Goal: Information Seeking & Learning: Understand process/instructions

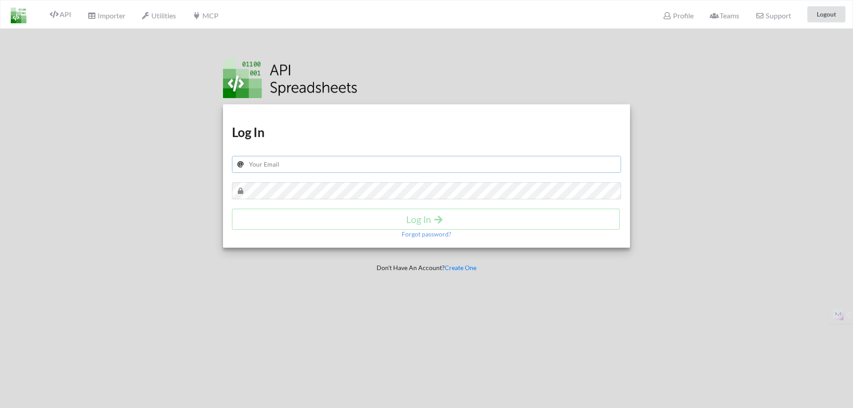
click at [344, 163] on input "text" at bounding box center [427, 164] width 390 height 17
type input "[DOMAIN_NAME][EMAIL_ADDRESS][DOMAIN_NAME]"
click at [417, 216] on h4 "Log In" at bounding box center [425, 219] width 369 height 11
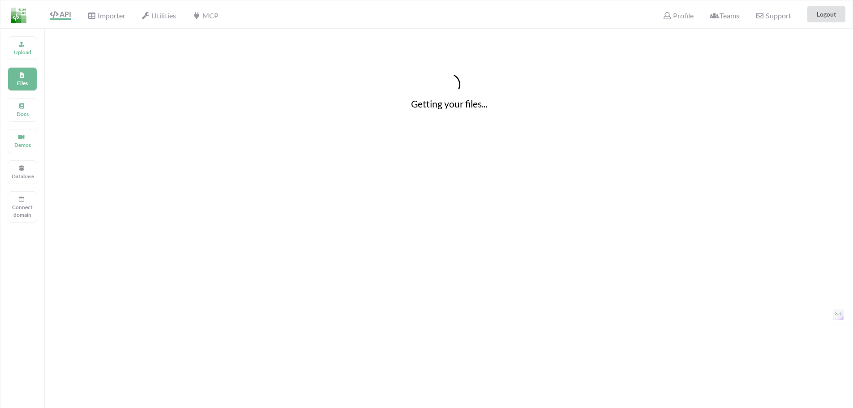
scroll to position [64, 0]
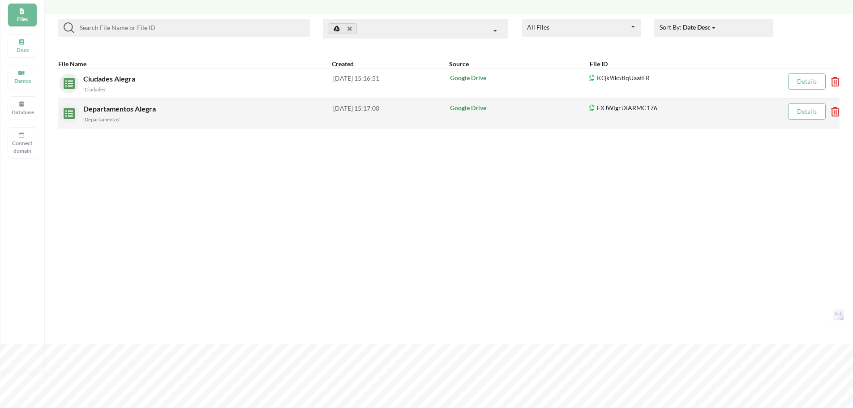
drag, startPoint x: 117, startPoint y: 108, endPoint x: 88, endPoint y: 111, distance: 29.7
click at [88, 111] on span "Departamentos Alegra" at bounding box center [120, 108] width 74 height 9
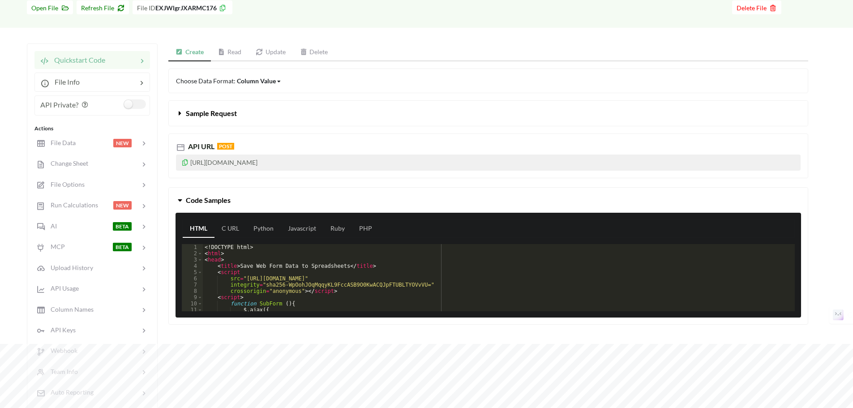
click at [279, 49] on link "Update" at bounding box center [271, 52] width 44 height 18
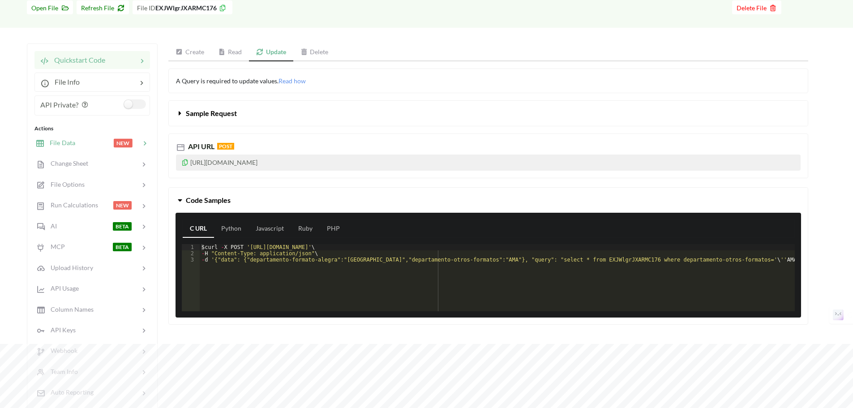
click at [91, 147] on div at bounding box center [94, 143] width 38 height 10
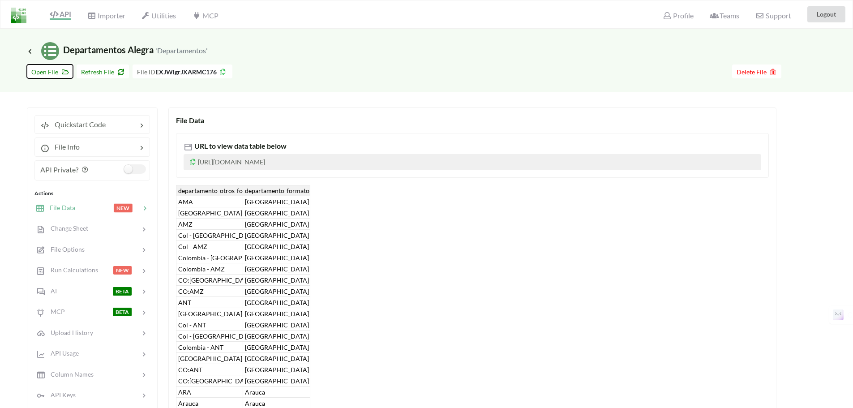
click at [56, 74] on span "Open File" at bounding box center [49, 72] width 37 height 8
click at [61, 16] on span "API" at bounding box center [60, 15] width 21 height 11
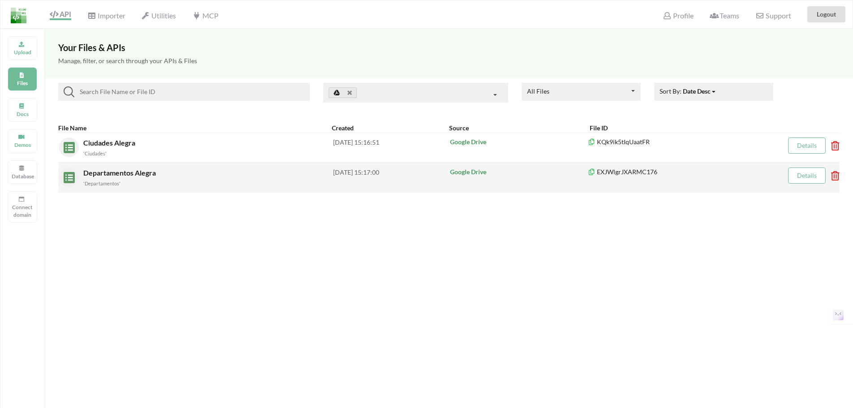
click at [116, 176] on span "Departamentos Alegra" at bounding box center [120, 172] width 74 height 9
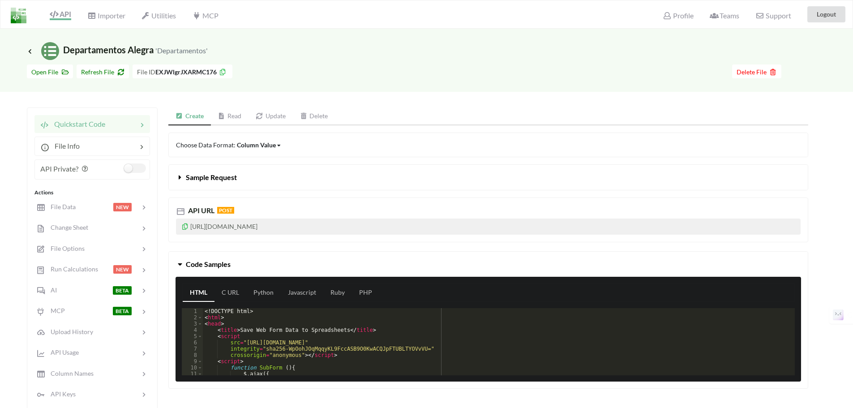
click at [63, 21] on div "API" at bounding box center [57, 14] width 40 height 17
click at [67, 18] on span "API" at bounding box center [60, 15] width 21 height 10
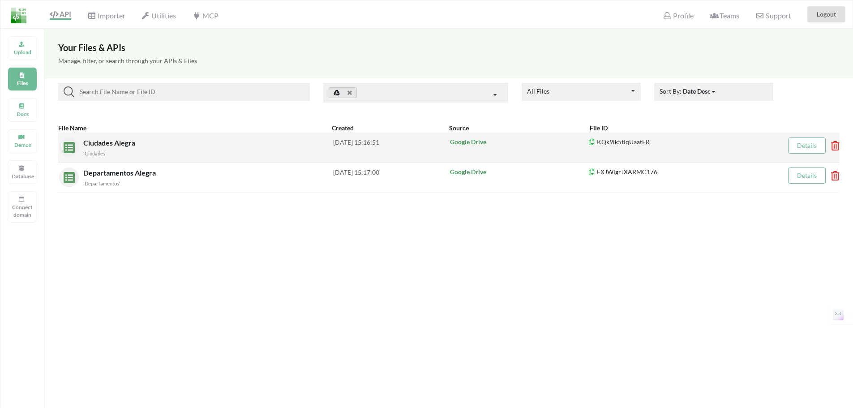
click at [96, 142] on span "Ciudades Alegra" at bounding box center [110, 142] width 54 height 9
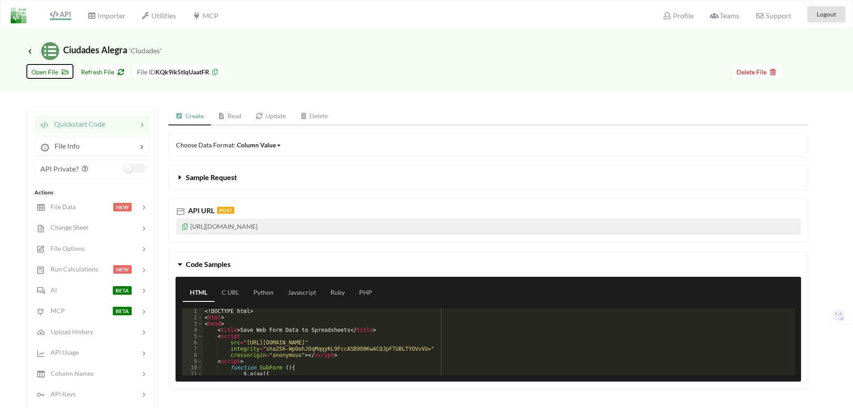
click at [50, 70] on span "Open File" at bounding box center [49, 72] width 37 height 8
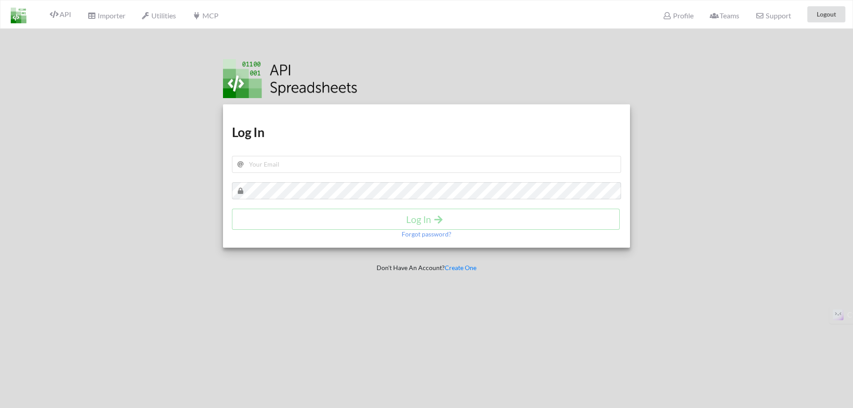
click at [324, 135] on h1 "Log In" at bounding box center [427, 132] width 390 height 16
click at [318, 166] on input "text" at bounding box center [427, 164] width 390 height 17
type input "[DOMAIN_NAME][EMAIL_ADDRESS][DOMAIN_NAME]"
click at [458, 222] on h4 "Log In" at bounding box center [425, 219] width 369 height 11
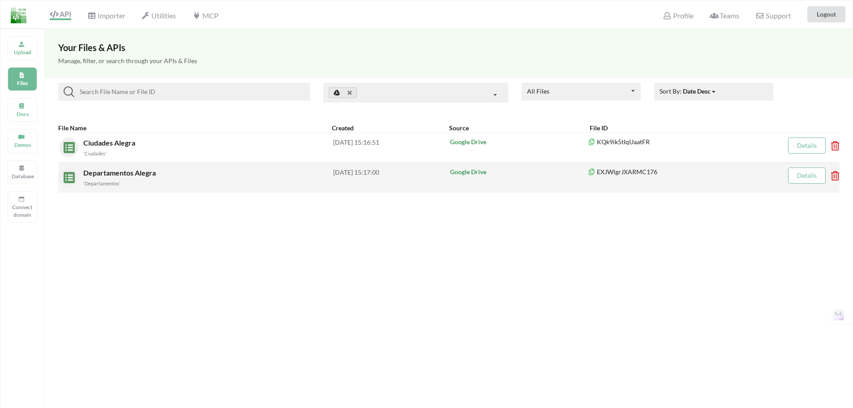
click at [154, 176] on span "Departamentos Alegra" at bounding box center [120, 172] width 74 height 9
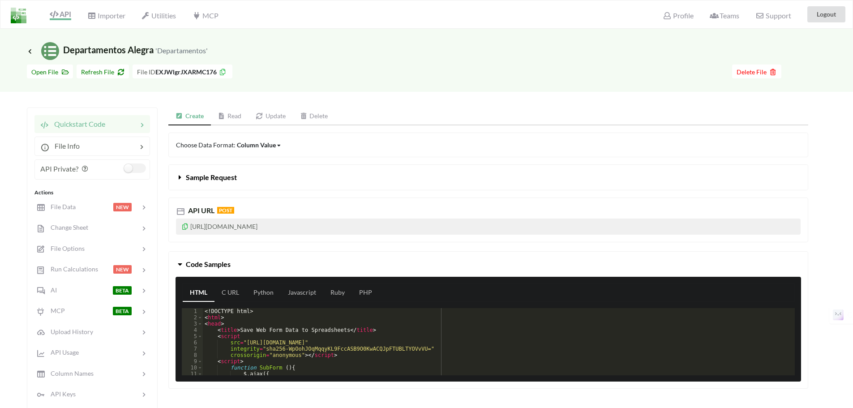
click at [214, 183] on button "Sample Request" at bounding box center [488, 177] width 639 height 25
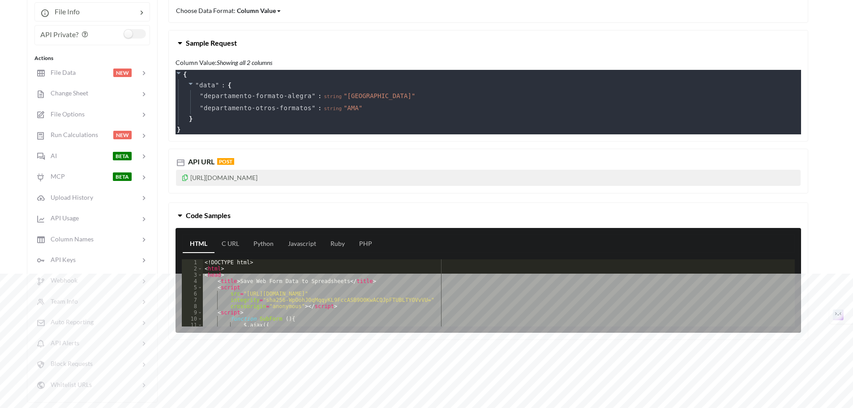
scroll to position [224, 0]
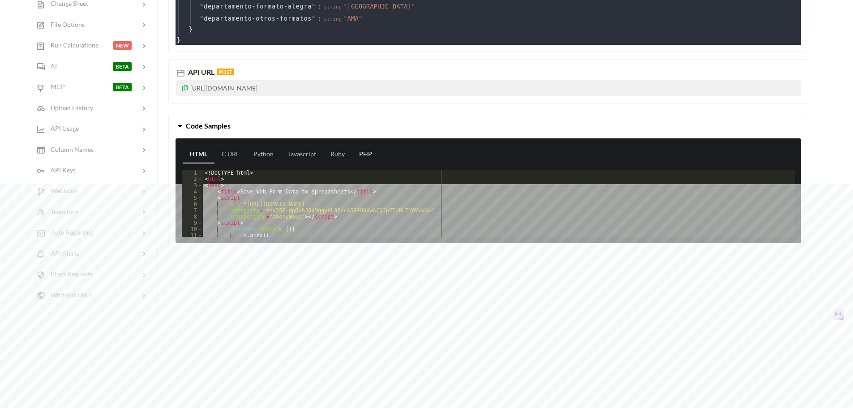
click at [362, 153] on link "PHP" at bounding box center [365, 155] width 27 height 18
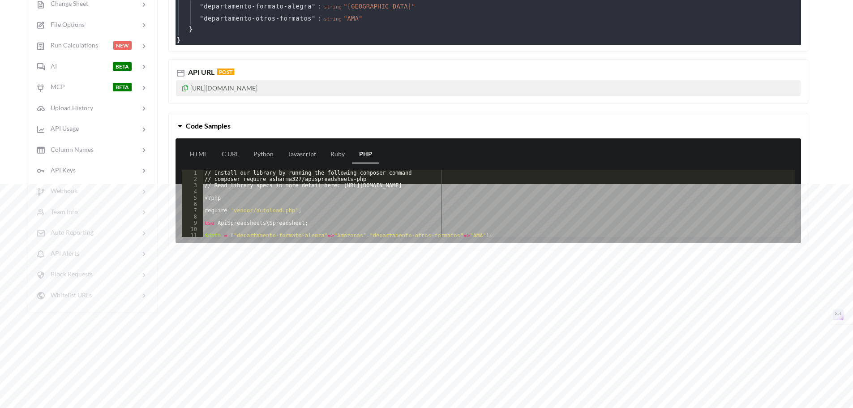
scroll to position [179, 0]
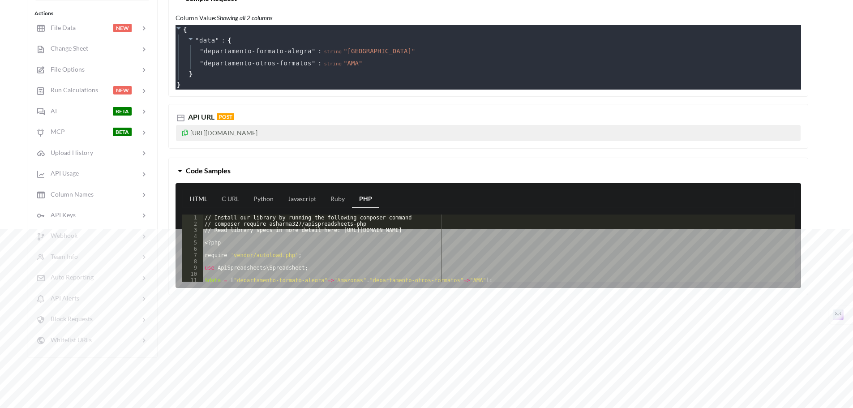
click at [199, 199] on link "HTML" at bounding box center [199, 199] width 32 height 18
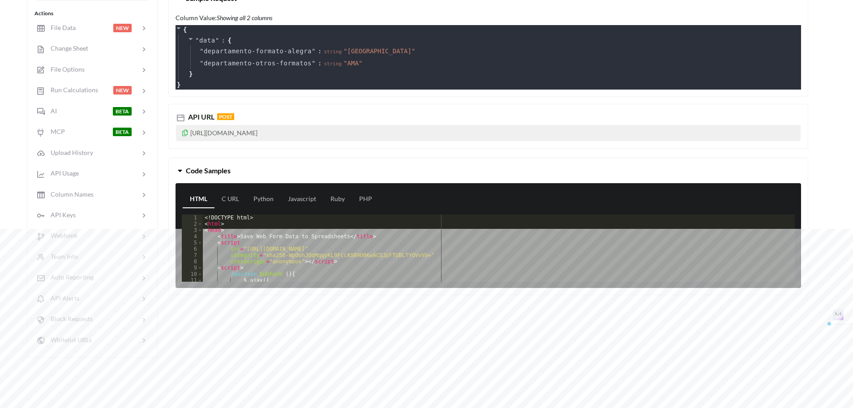
drag, startPoint x: 390, startPoint y: 132, endPoint x: 172, endPoint y: 136, distance: 218.1
click at [172, 136] on div "API URL POST https://api.apispreadsheets.com/data/EXJWlgrJXARMC176/" at bounding box center [488, 126] width 640 height 45
copy p "https://api.apispreadsheets.com/data/EXJWlgrJXARMC176/"
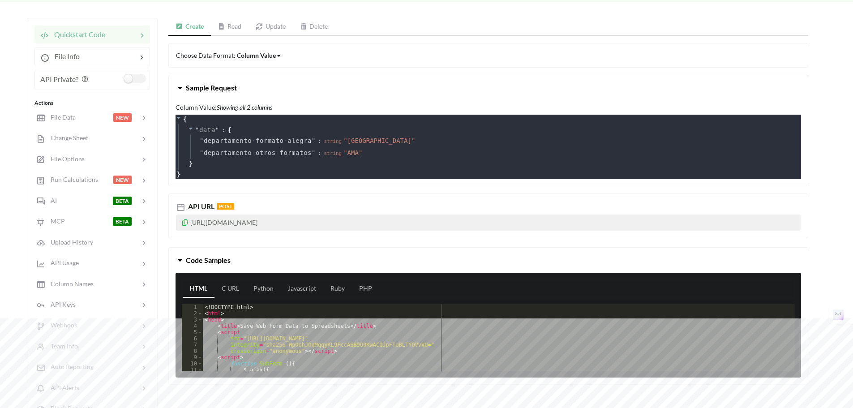
click at [264, 58] on div "Column Value" at bounding box center [256, 55] width 39 height 9
click at [316, 59] on div "Choose Data Format: Column Value Column Value Row Column" at bounding box center [488, 55] width 640 height 25
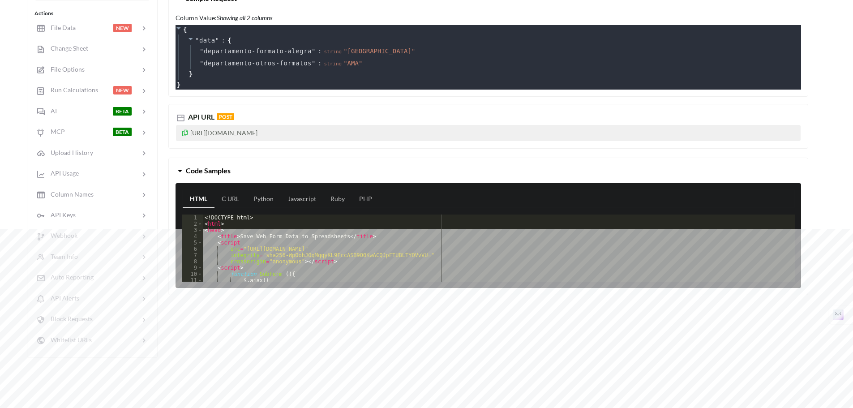
scroll to position [0, 0]
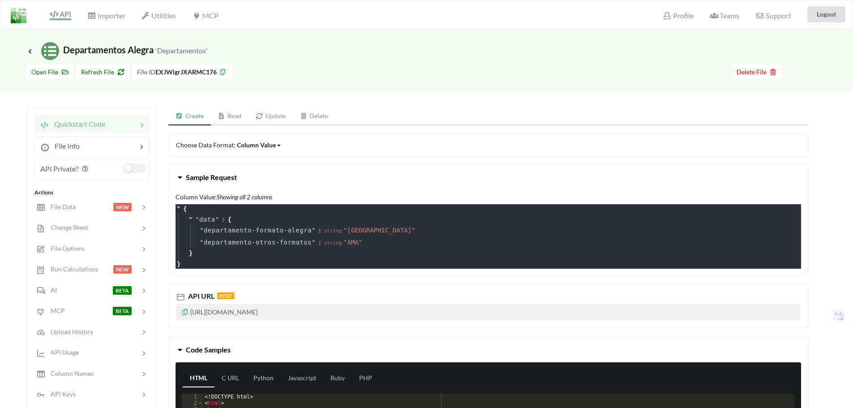
click at [261, 145] on div "Column Value" at bounding box center [256, 144] width 39 height 9
click at [262, 189] on span "Column" at bounding box center [256, 192] width 22 height 8
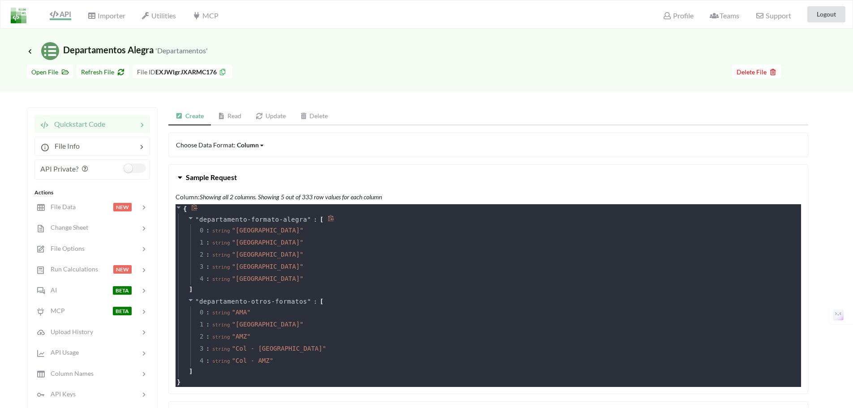
click at [328, 218] on icon at bounding box center [331, 218] width 7 height 7
click at [490, 130] on div "Create Read Update Delete Choose Data Format: Column Column Value Row Column Sa…" at bounding box center [488, 354] width 640 height 494
click at [187, 174] on span "Sample Request" at bounding box center [211, 177] width 51 height 9
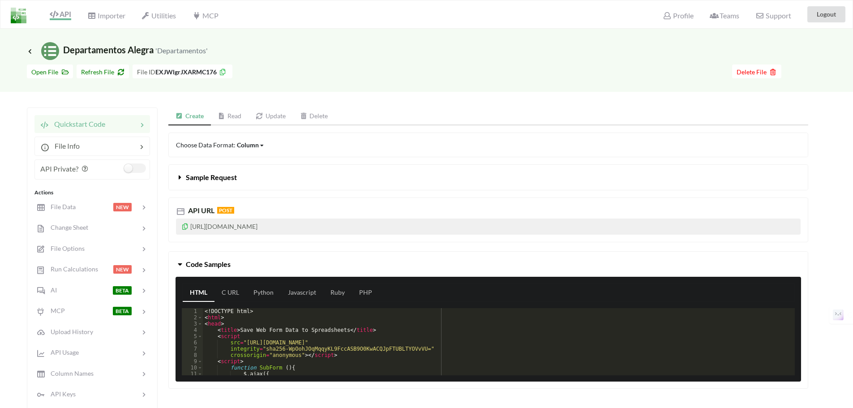
click at [271, 226] on p "https://api.apispreadsheets.com/data/EXJWlgrJXARMC176/" at bounding box center [488, 227] width 625 height 16
click at [228, 116] on link "Read" at bounding box center [230, 116] width 38 height 18
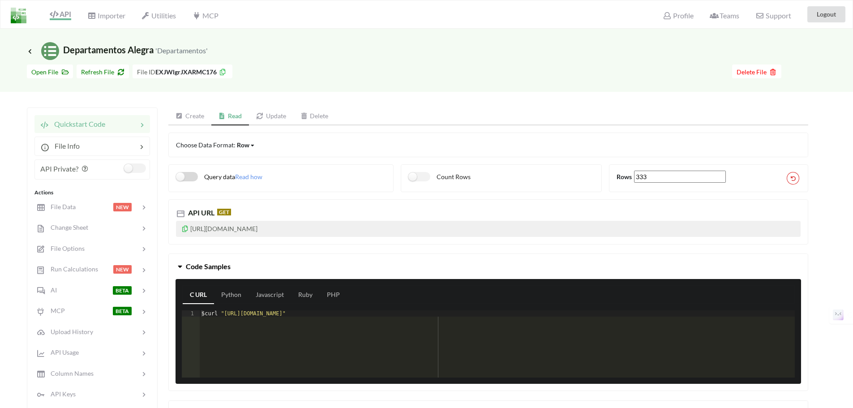
click at [183, 178] on label "Query data" at bounding box center [205, 176] width 59 height 9
checkbox input "true"
click at [613, 223] on p "https://api.apispreadsheets.com/data/EXJWlgrJXARMC176/?query=select * from EXJW…" at bounding box center [488, 229] width 625 height 16
drag, startPoint x: 613, startPoint y: 227, endPoint x: 180, endPoint y: 236, distance: 432.7
click at [180, 236] on p "https://api.apispreadsheets.com/data/EXJWlgrJXARMC176/?query=select * from EXJW…" at bounding box center [488, 229] width 625 height 16
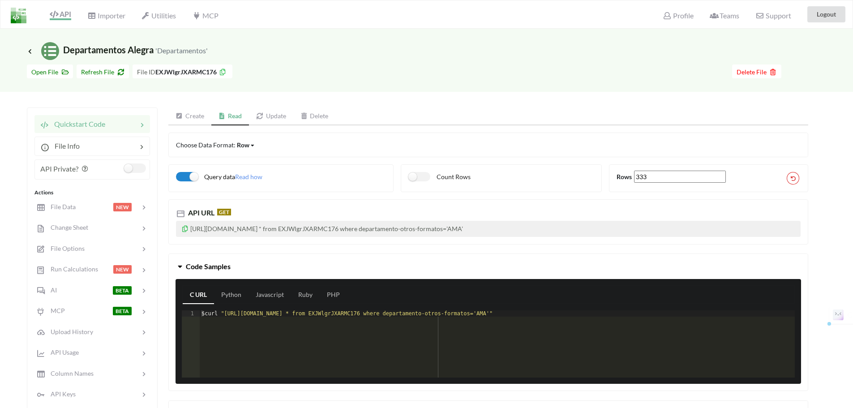
copy p "https://api.apispreadsheets.com/data/EXJWlgrJXARMC176/?query=select * from EXJW…"
